Goal: Navigation & Orientation: Understand site structure

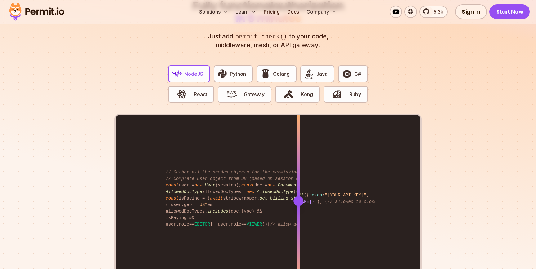
scroll to position [1201, 0]
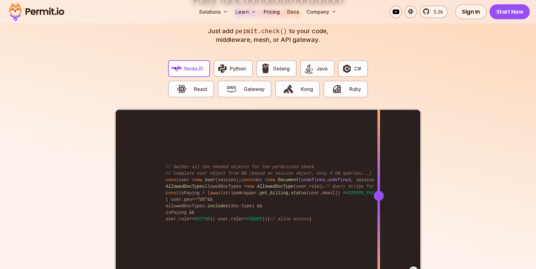
drag, startPoint x: 301, startPoint y: 188, endPoint x: 373, endPoint y: 169, distance: 75.0
click at [377, 169] on div at bounding box center [378, 195] width 2 height 171
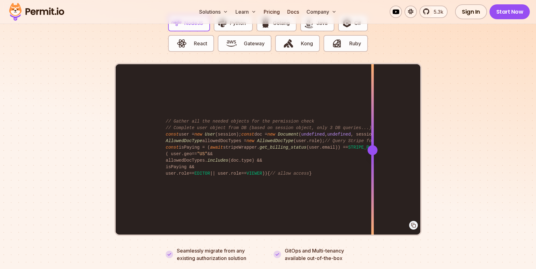
scroll to position [1246, 0]
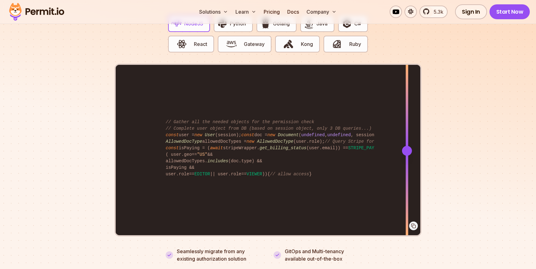
drag, startPoint x: 373, startPoint y: 140, endPoint x: 407, endPoint y: 149, distance: 34.8
click at [407, 149] on div at bounding box center [407, 150] width 2 height 171
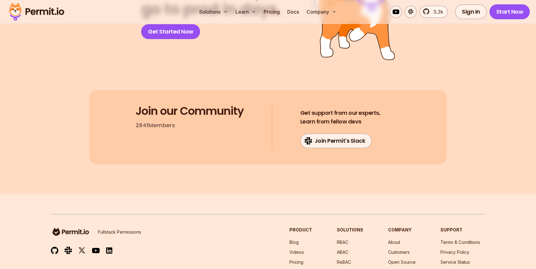
scroll to position [3335, 0]
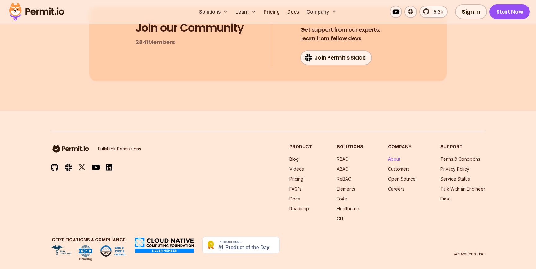
click at [396, 156] on link "About" at bounding box center [394, 158] width 12 height 5
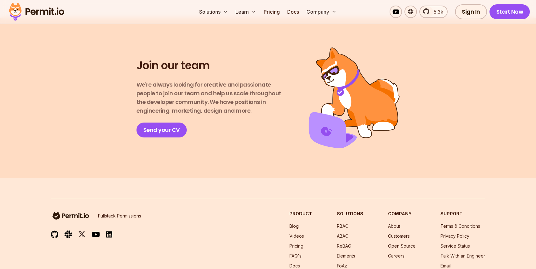
scroll to position [1121, 0]
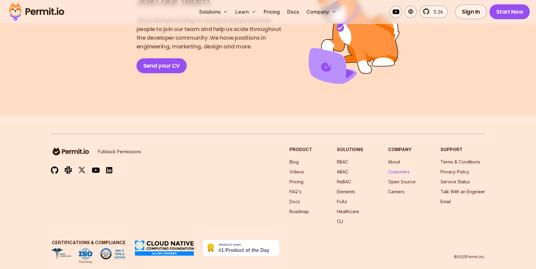
click at [403, 169] on link "Customers" at bounding box center [399, 171] width 22 height 5
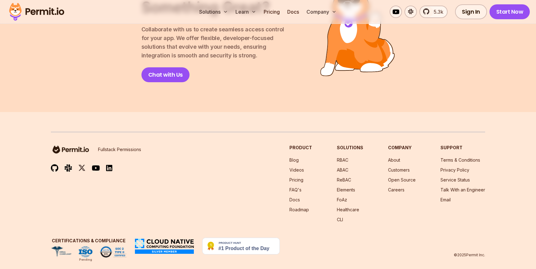
scroll to position [908, 0]
click at [403, 186] on link "Careers" at bounding box center [396, 188] width 16 height 5
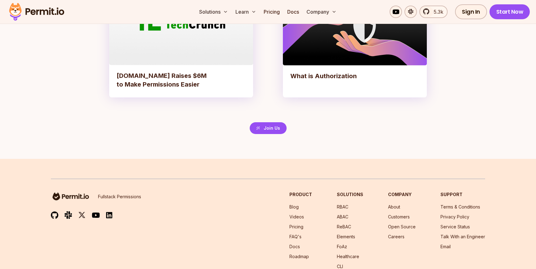
scroll to position [1463, 0]
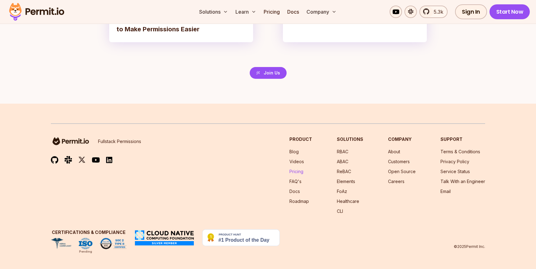
click at [299, 169] on link "Pricing" at bounding box center [296, 171] width 14 height 5
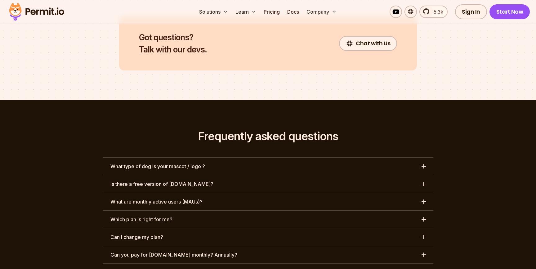
scroll to position [2862, 0]
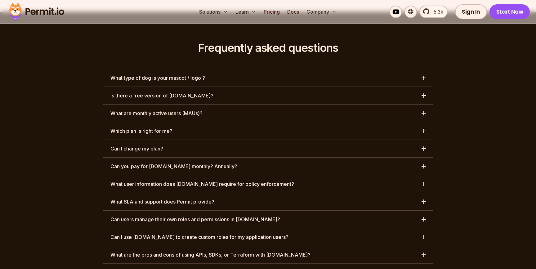
click at [47, 9] on img at bounding box center [36, 11] width 61 height 21
